Goal: Transaction & Acquisition: Purchase product/service

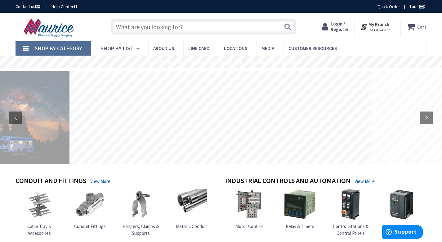
drag, startPoint x: 127, startPoint y: 28, endPoint x: 134, endPoint y: 32, distance: 7.8
click at [128, 29] on input "text" at bounding box center [203, 27] width 185 height 16
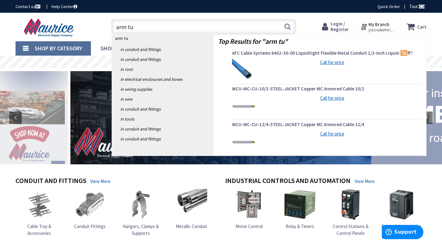
click at [173, 23] on input "arm tu" at bounding box center [203, 27] width 185 height 16
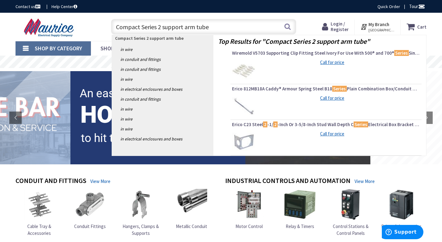
click at [225, 28] on input "Compact Series 2 support arm tube" at bounding box center [203, 27] width 185 height 16
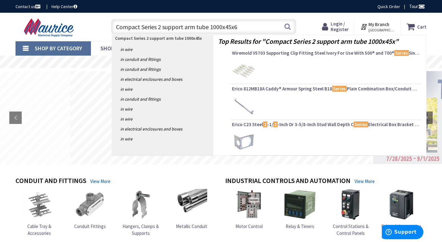
type input "Compact Series 2 support arm tube 1000x45x60"
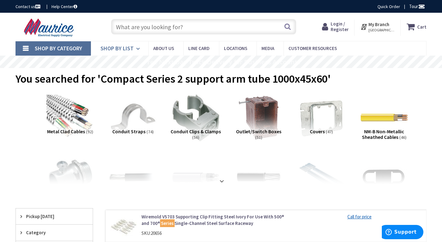
click at [126, 51] on span "Shop By List" at bounding box center [117, 48] width 33 height 7
click at [221, 23] on input "text" at bounding box center [203, 27] width 185 height 16
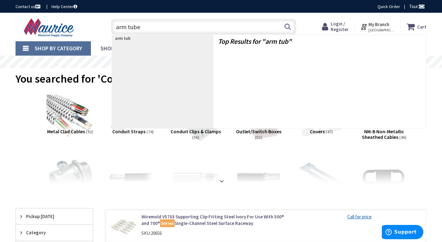
type input "arm tube"
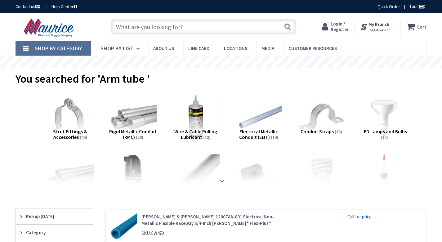
scroll to position [93, 0]
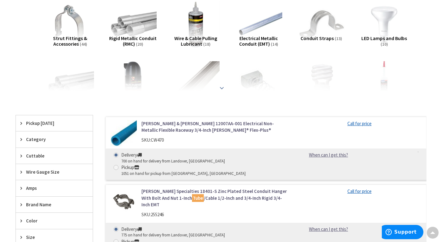
click at [221, 86] on strong at bounding box center [221, 87] width 7 height 7
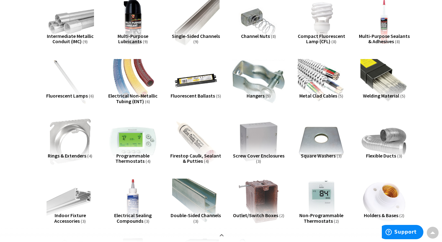
scroll to position [0, 0]
